Goal: Obtain resource: Obtain resource

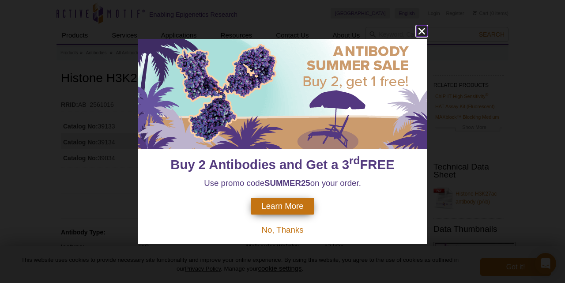
click at [420, 31] on icon "close" at bounding box center [421, 31] width 7 height 7
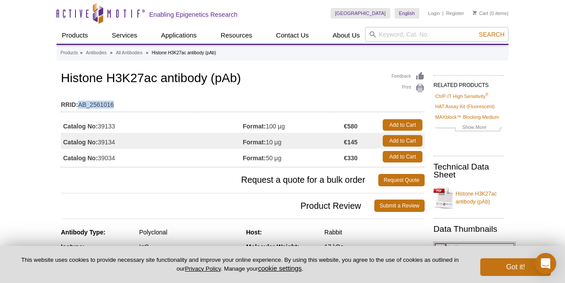
drag, startPoint x: 125, startPoint y: 105, endPoint x: 78, endPoint y: 103, distance: 46.8
click at [78, 103] on td "RRID: AB_2561016" at bounding box center [243, 102] width 364 height 14
copy td "AB_2561016"
click at [109, 188] on h3 "Request a quote for a bulk order Request Quote" at bounding box center [243, 179] width 364 height 21
drag, startPoint x: 120, startPoint y: 140, endPoint x: 99, endPoint y: 142, distance: 20.8
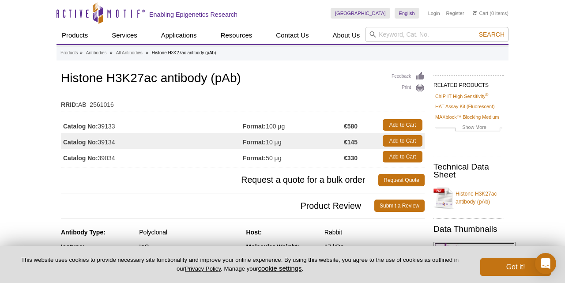
click at [99, 142] on td "Catalog No: 39134" at bounding box center [152, 141] width 182 height 16
copy td "39134"
drag, startPoint x: 120, startPoint y: 141, endPoint x: 62, endPoint y: 143, distance: 58.3
click at [62, 143] on td "Catalog No: 39134" at bounding box center [152, 141] width 182 height 16
copy td "Catalog No: 39134"
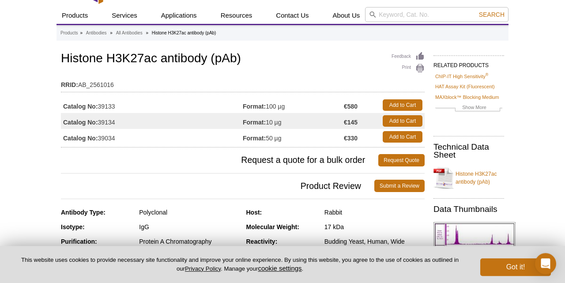
scroll to position [19, 0]
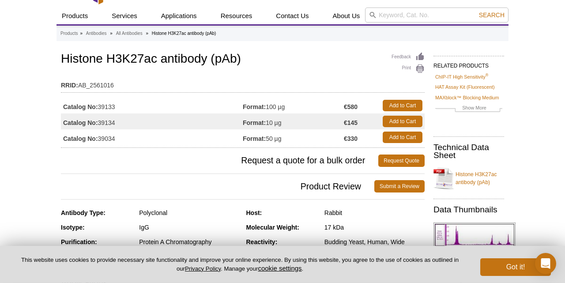
drag, startPoint x: 134, startPoint y: 137, endPoint x: 100, endPoint y: 138, distance: 33.5
click at [100, 138] on td "Catalog No: 39034" at bounding box center [152, 137] width 182 height 16
click at [139, 163] on span "Request a quote for a bulk order" at bounding box center [219, 160] width 317 height 12
